Goal: Obtain resource: Download file/media

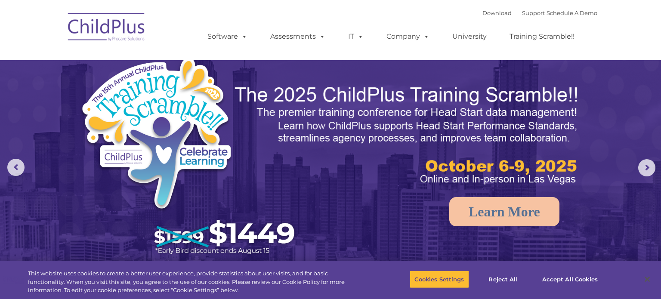
select select "MEDIUM"
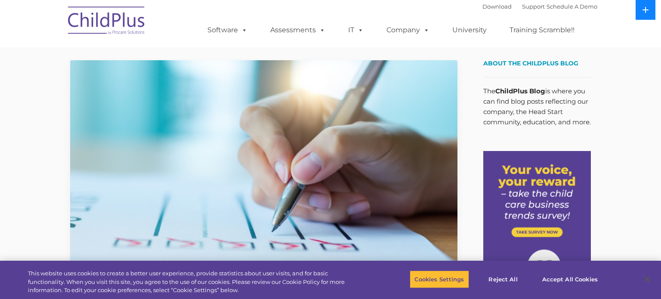
click at [649, 15] on button at bounding box center [646, 10] width 20 height 20
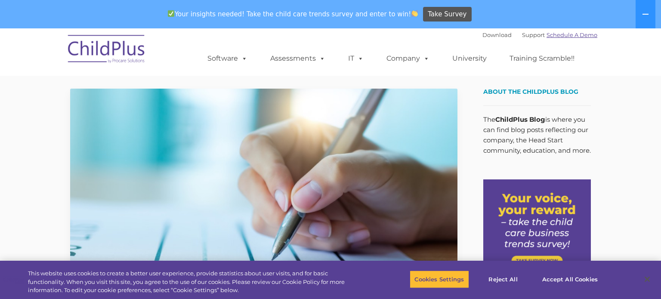
click at [572, 35] on link "Schedule A Demo" at bounding box center [572, 34] width 51 height 7
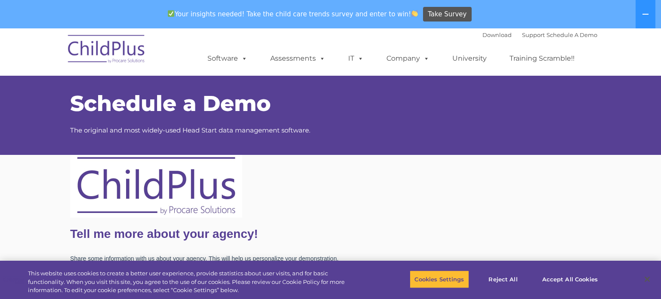
click at [119, 51] on img at bounding box center [107, 50] width 86 height 43
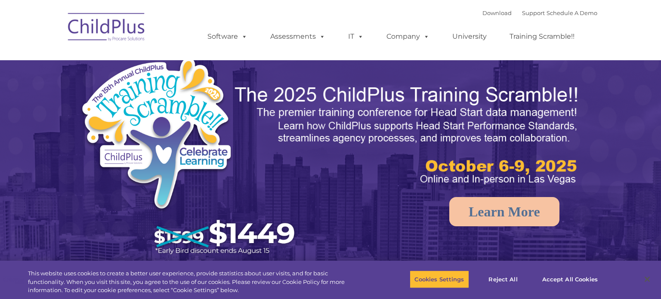
select select "MEDIUM"
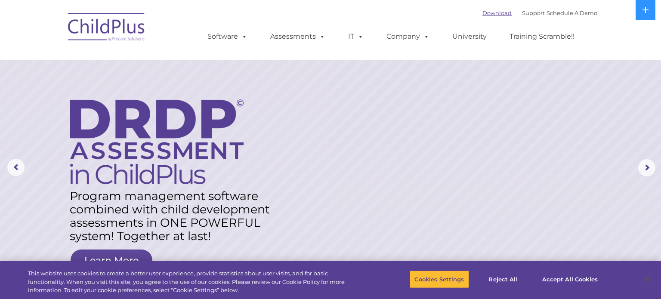
click at [487, 11] on link "Download" at bounding box center [496, 12] width 29 height 7
